Goal: Task Accomplishment & Management: Use online tool/utility

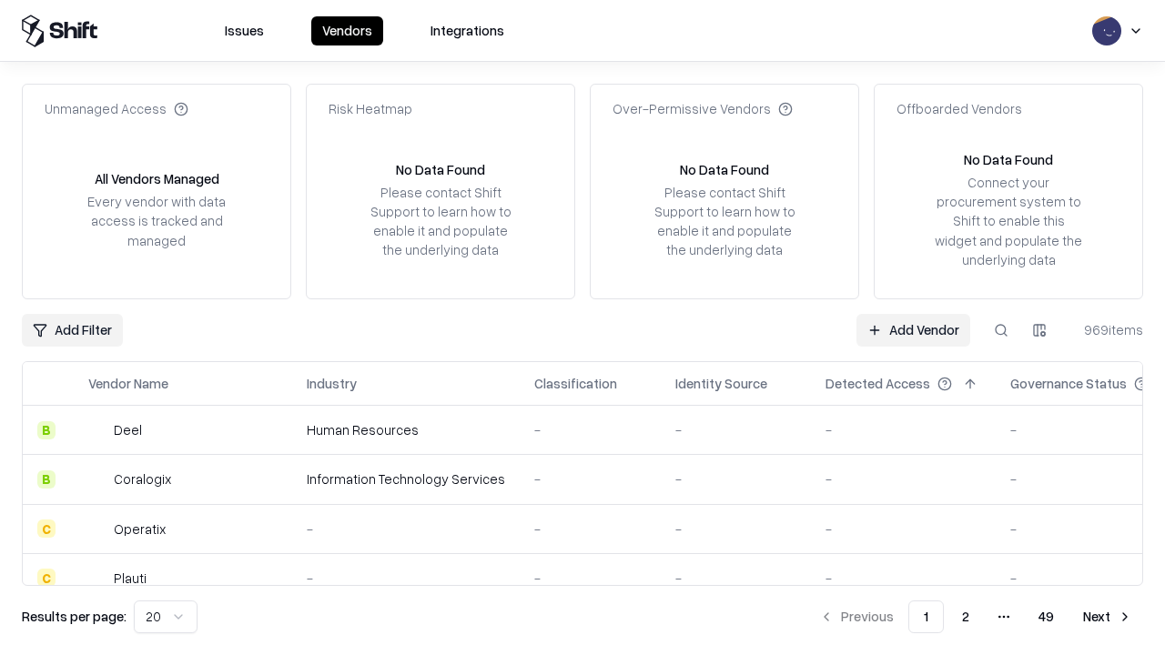
click at [913, 330] on link "Add Vendor" at bounding box center [914, 330] width 114 height 33
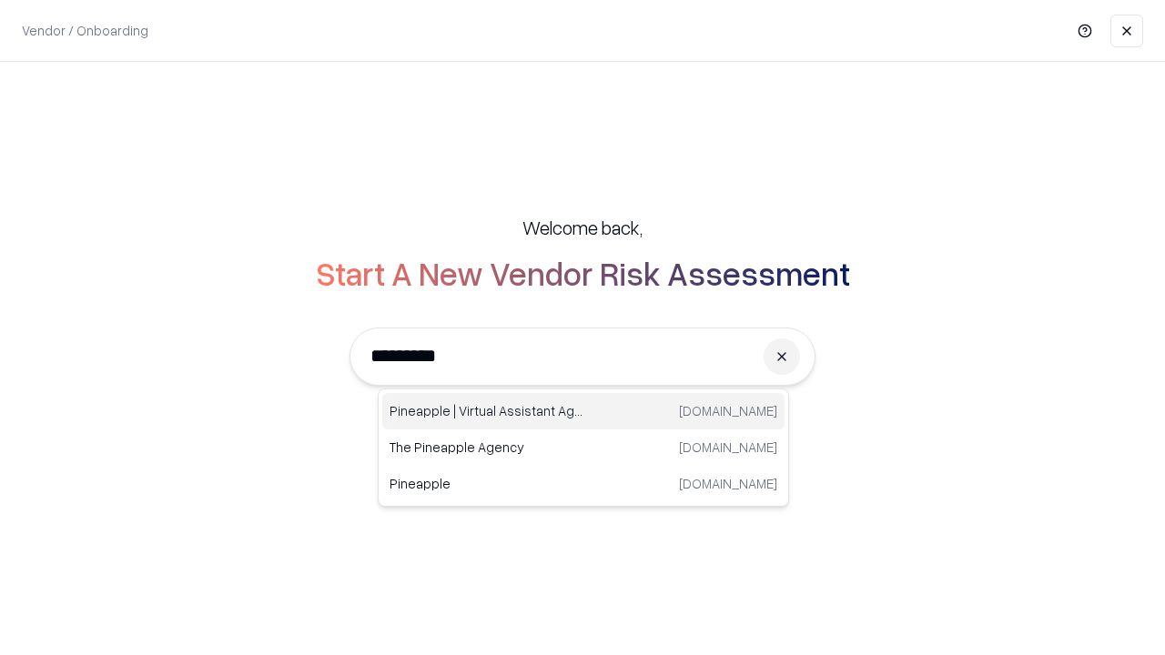
click at [584, 411] on div "Pineapple | Virtual Assistant Agency [DOMAIN_NAME]" at bounding box center [583, 411] width 402 height 36
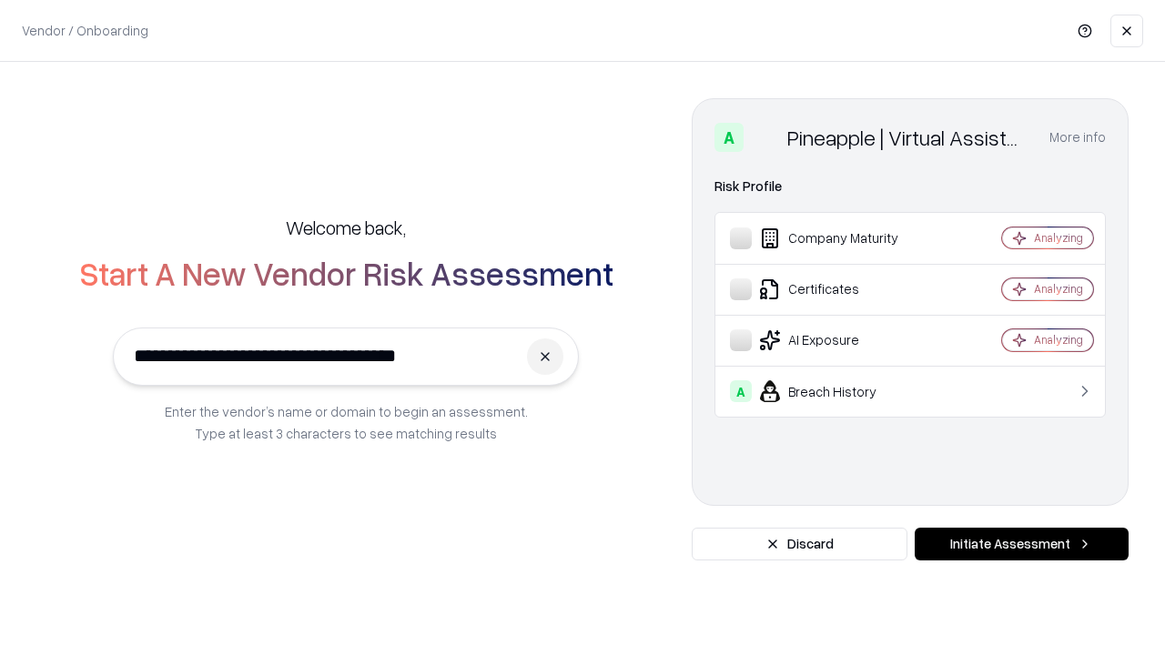
type input "**********"
click at [1021, 544] on button "Initiate Assessment" at bounding box center [1022, 544] width 214 height 33
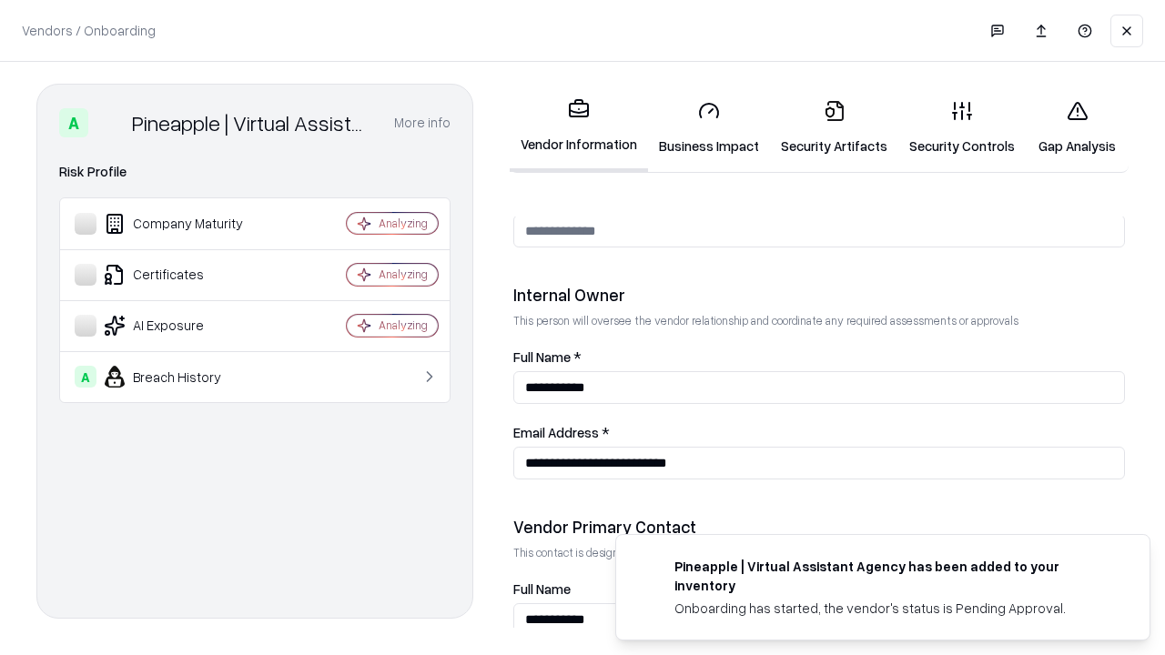
scroll to position [943, 0]
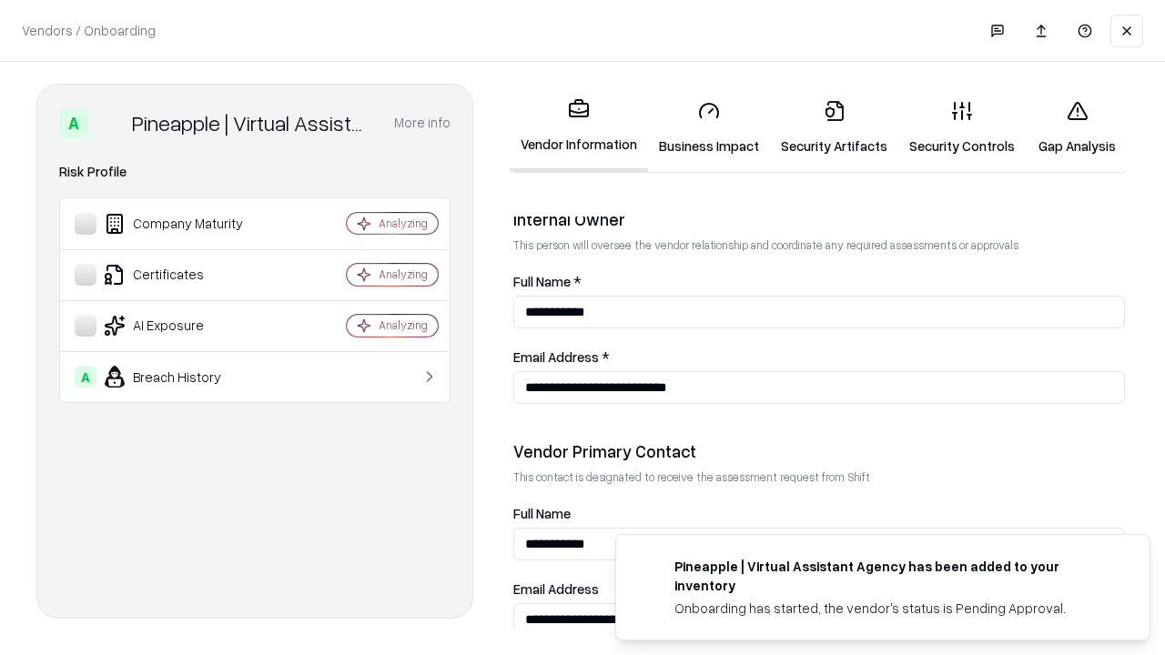
click at [709, 127] on link "Business Impact" at bounding box center [709, 128] width 122 height 85
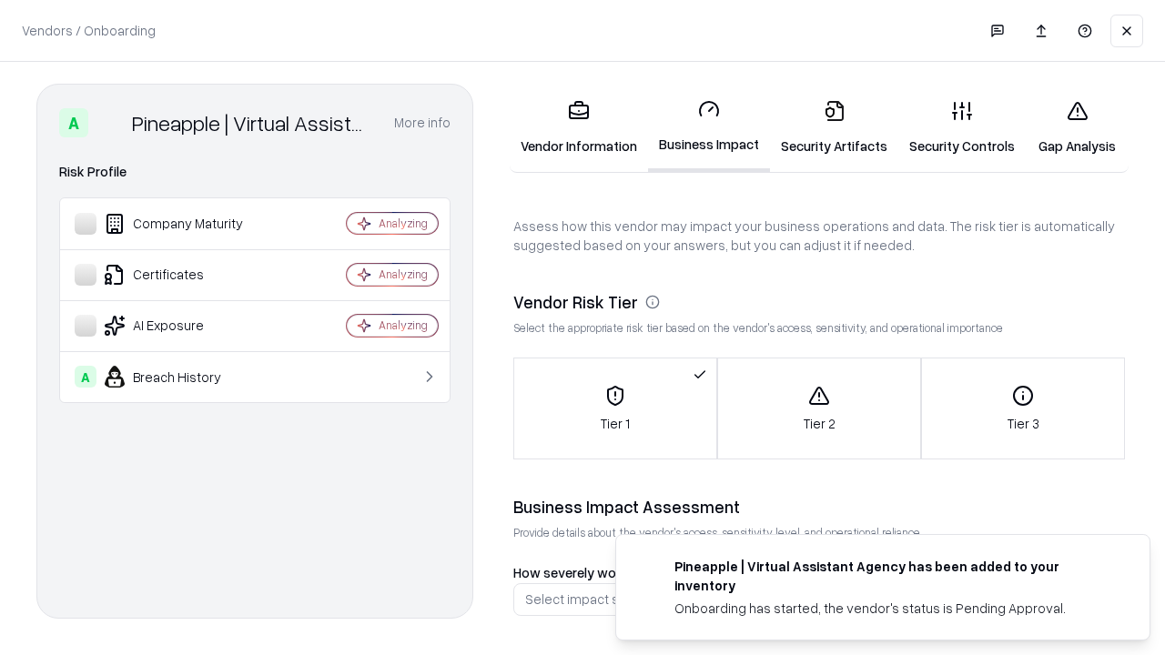
click at [834, 127] on link "Security Artifacts" at bounding box center [834, 128] width 128 height 85
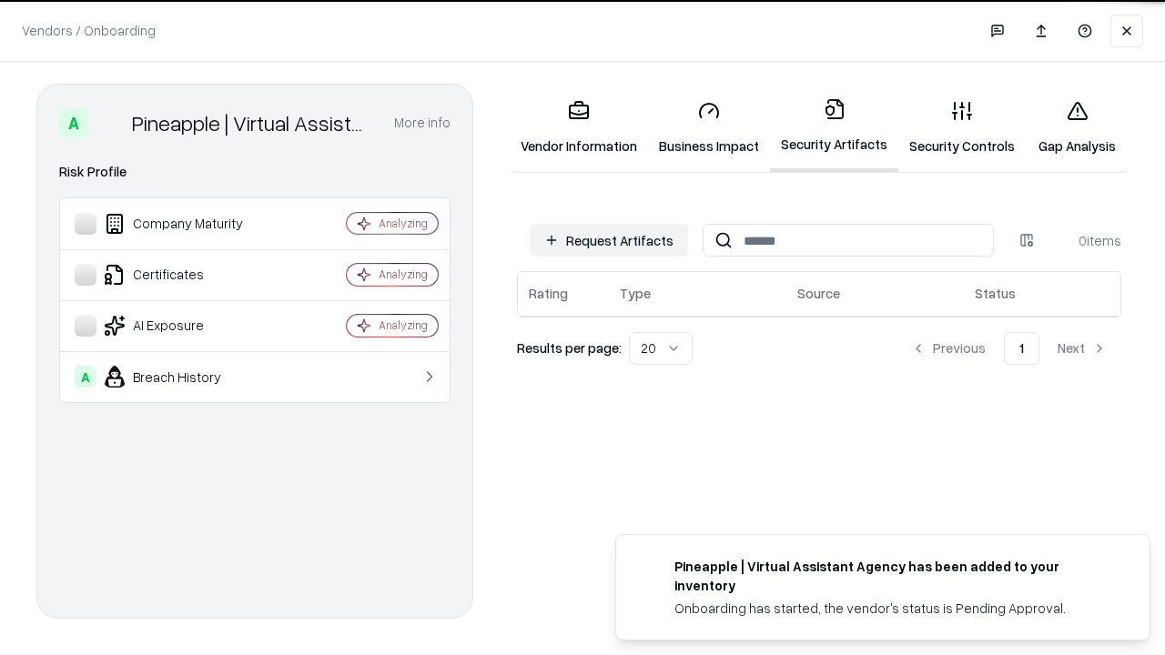
click at [609, 239] on button "Request Artifacts" at bounding box center [609, 240] width 158 height 33
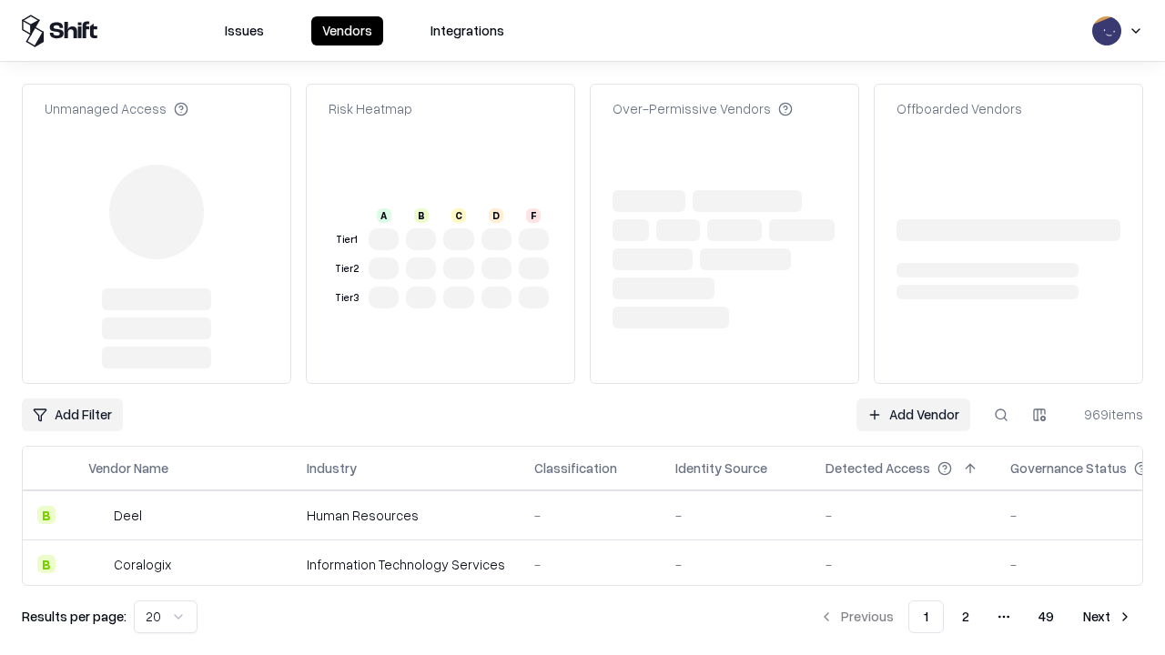
click at [913, 399] on link "Add Vendor" at bounding box center [914, 415] width 114 height 33
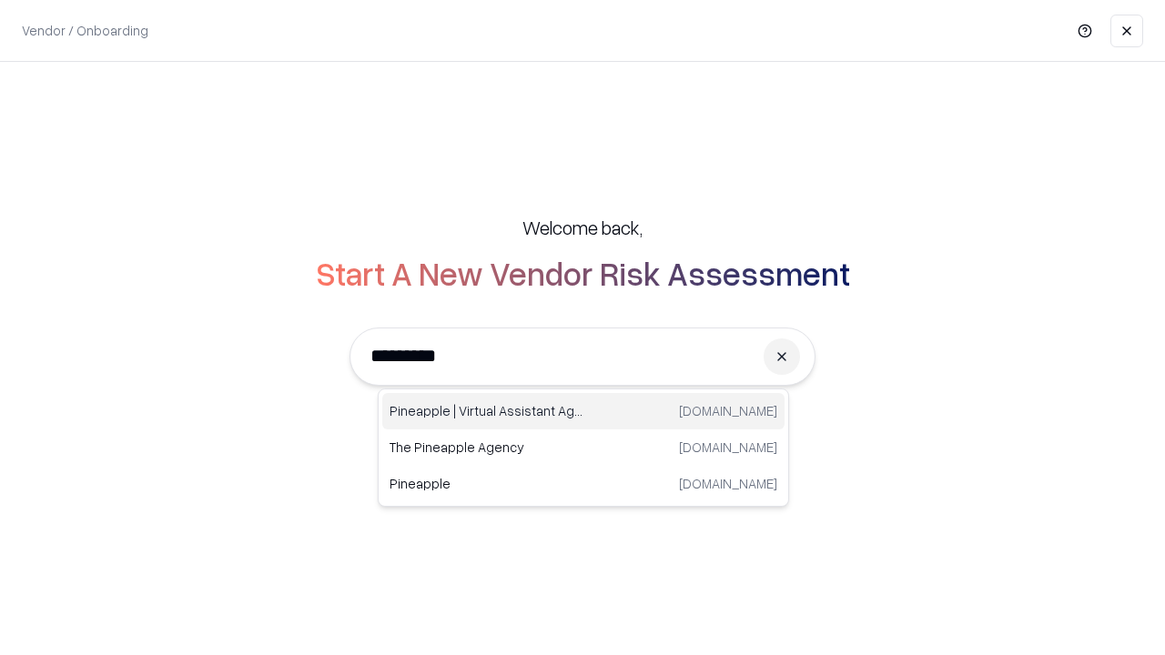
click at [584, 411] on div "Pineapple | Virtual Assistant Agency [DOMAIN_NAME]" at bounding box center [583, 411] width 402 height 36
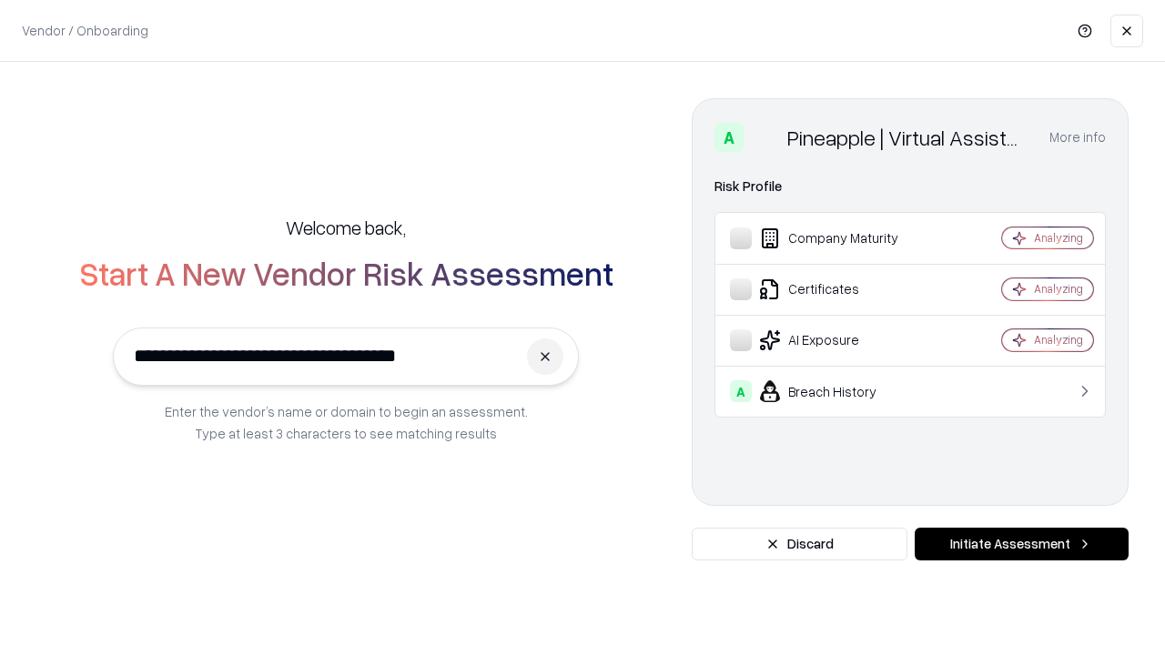
type input "**********"
click at [1021, 544] on button "Initiate Assessment" at bounding box center [1022, 544] width 214 height 33
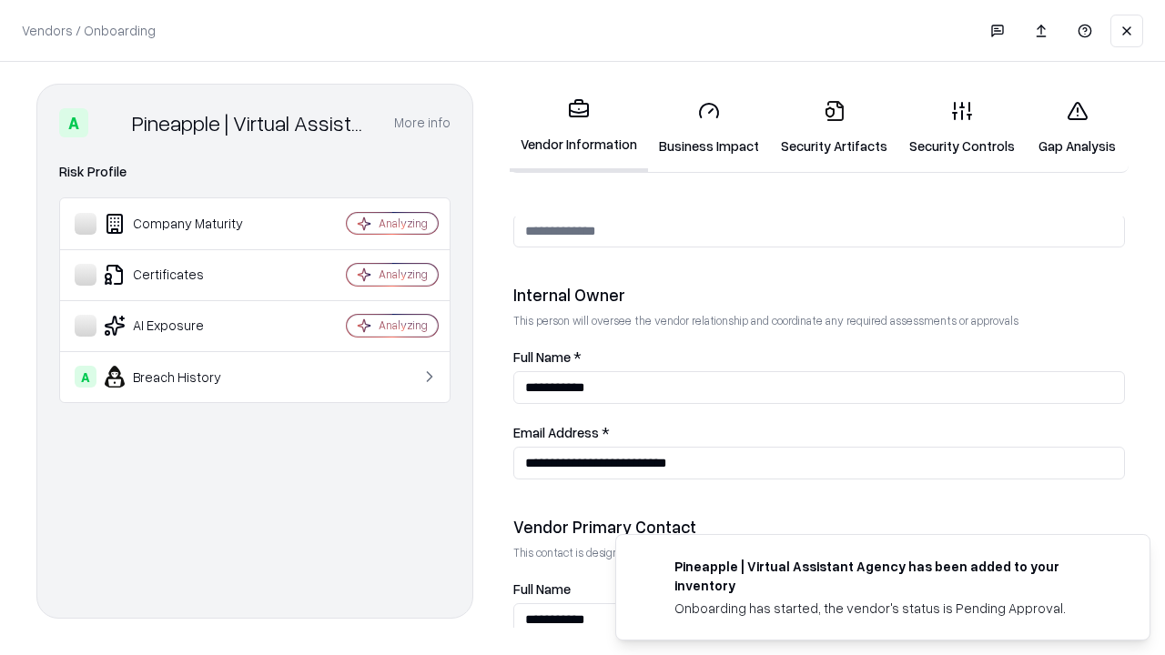
scroll to position [943, 0]
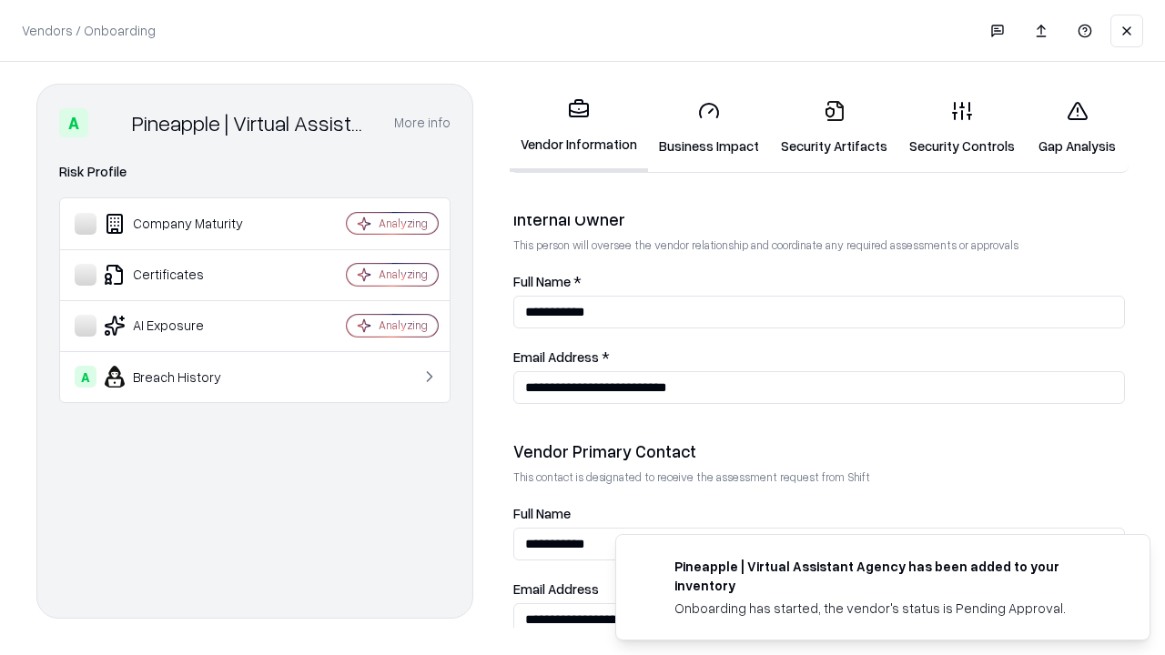
click at [1077, 127] on link "Gap Analysis" at bounding box center [1077, 128] width 103 height 85
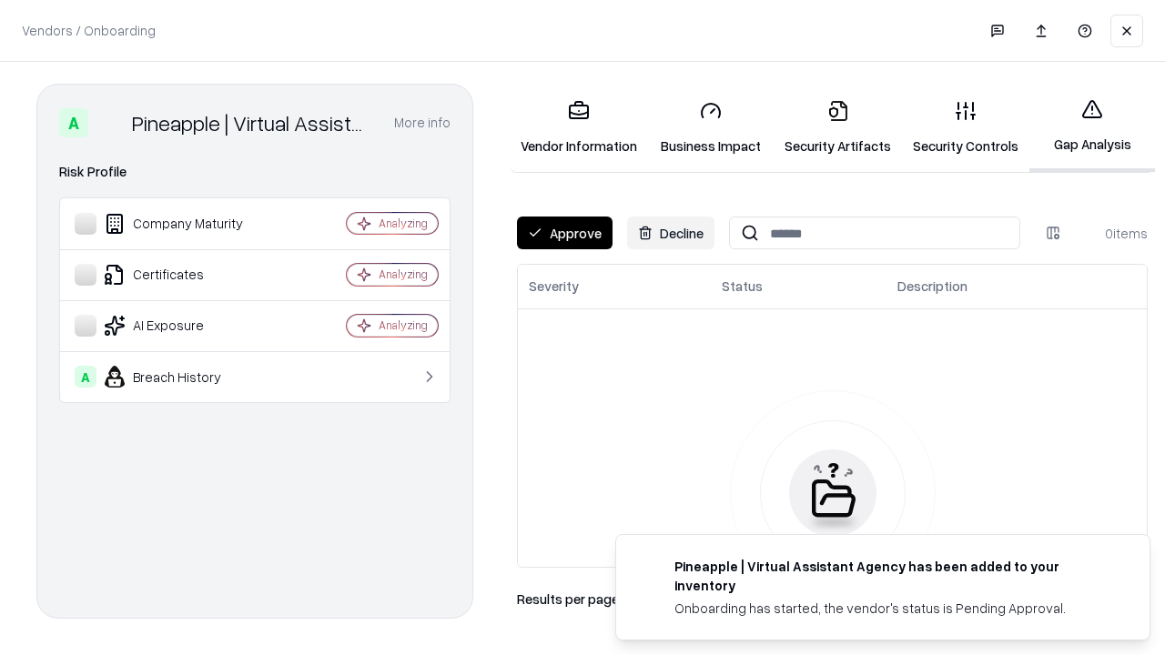
click at [564, 233] on button "Approve" at bounding box center [565, 233] width 96 height 33
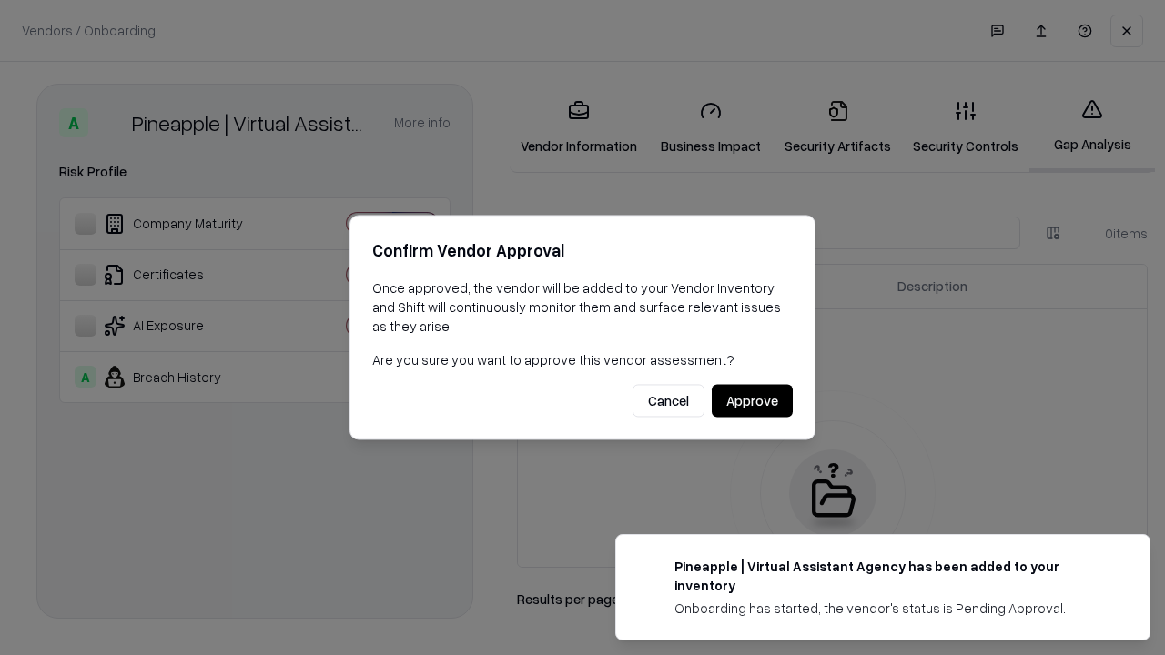
click at [752, 401] on button "Approve" at bounding box center [752, 401] width 81 height 33
